Goal: Find specific page/section: Find specific page/section

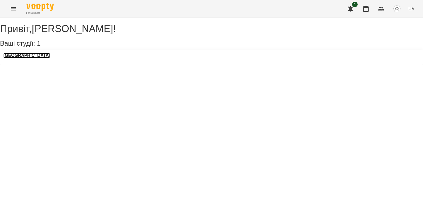
click at [38, 58] on h3 "[GEOGRAPHIC_DATA]" at bounding box center [26, 55] width 47 height 5
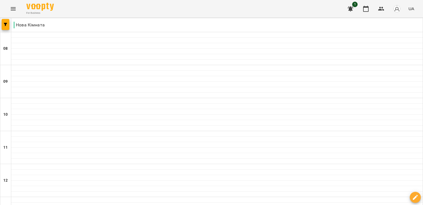
scroll to position [302, 0]
